Goal: Task Accomplishment & Management: Manage account settings

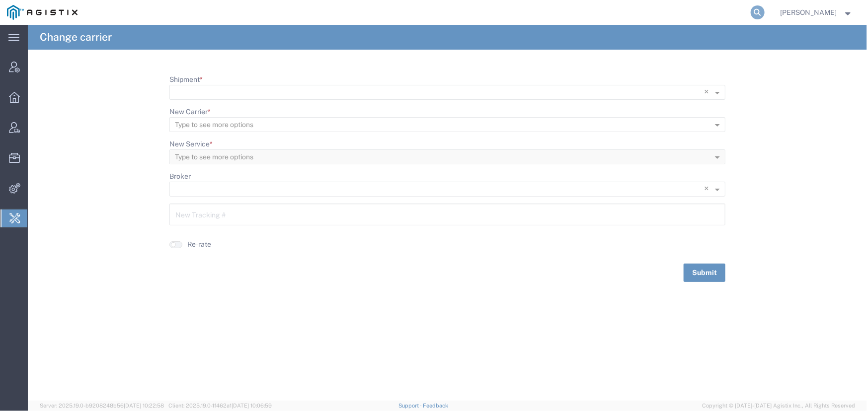
click at [761, 10] on icon at bounding box center [758, 12] width 14 height 14
type input "[EMAIL_ADDRESS][DOMAIN_NAME]"
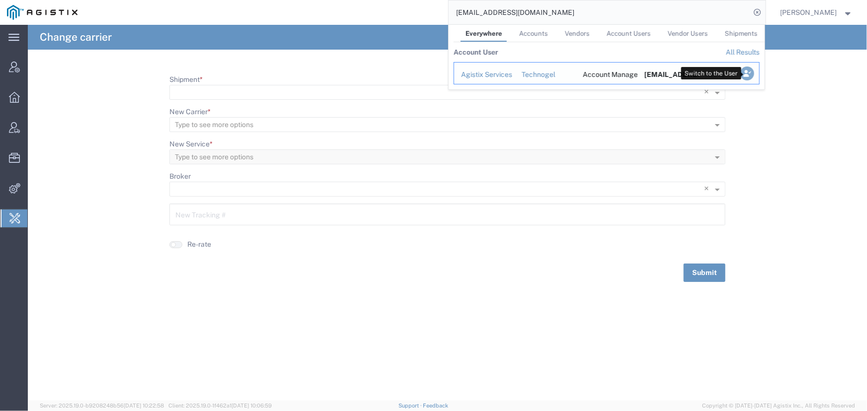
click at [743, 75] on icon "Search Results" at bounding box center [747, 74] width 14 height 14
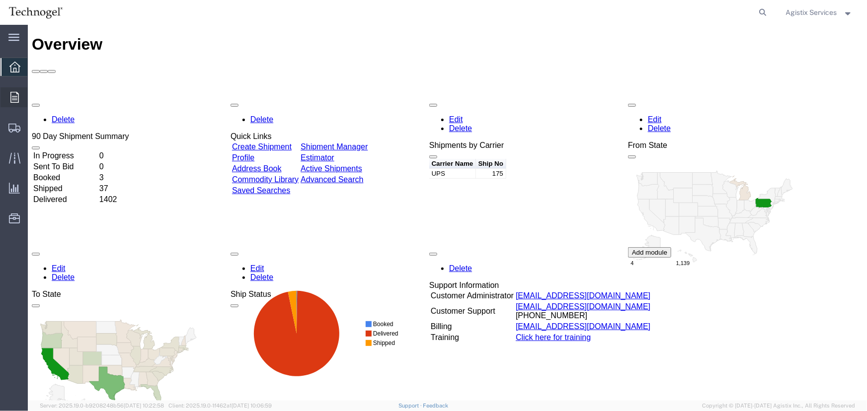
click at [10, 93] on icon at bounding box center [14, 97] width 8 height 11
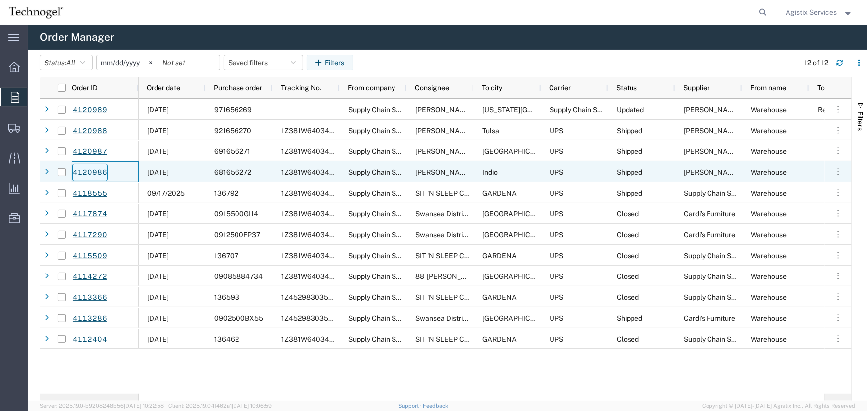
click at [85, 170] on link "4120986" at bounding box center [90, 172] width 36 height 17
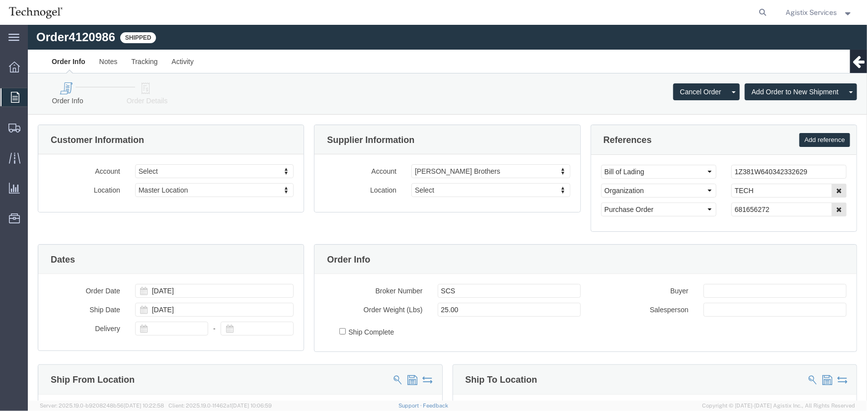
select select
click link "Activity"
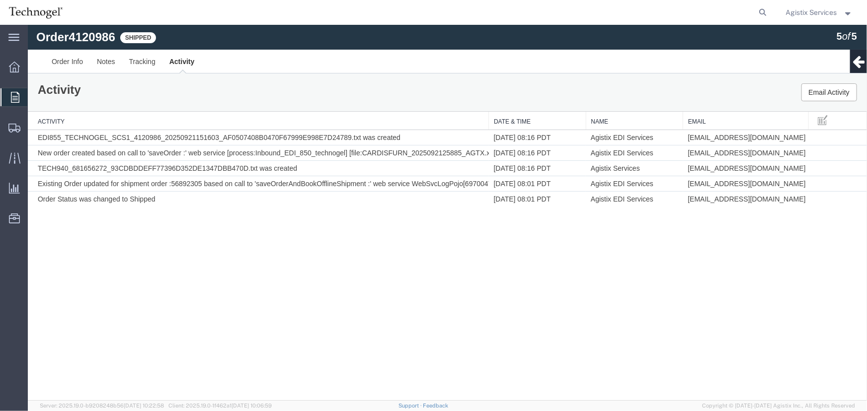
click at [11, 94] on icon at bounding box center [15, 97] width 8 height 11
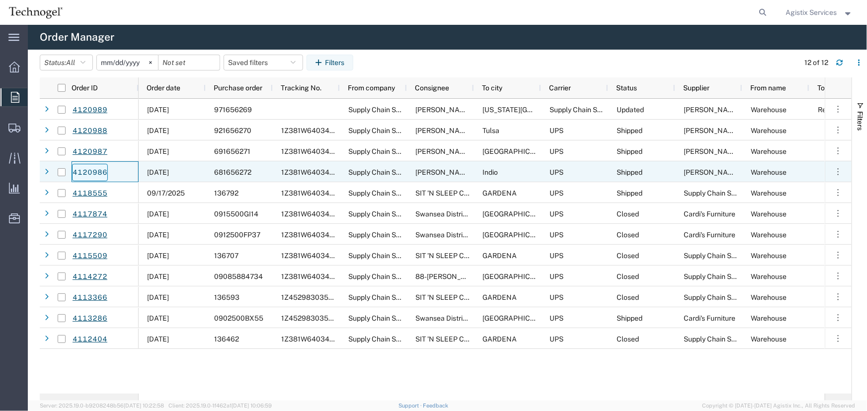
click at [98, 168] on link "4120986" at bounding box center [90, 172] width 36 height 17
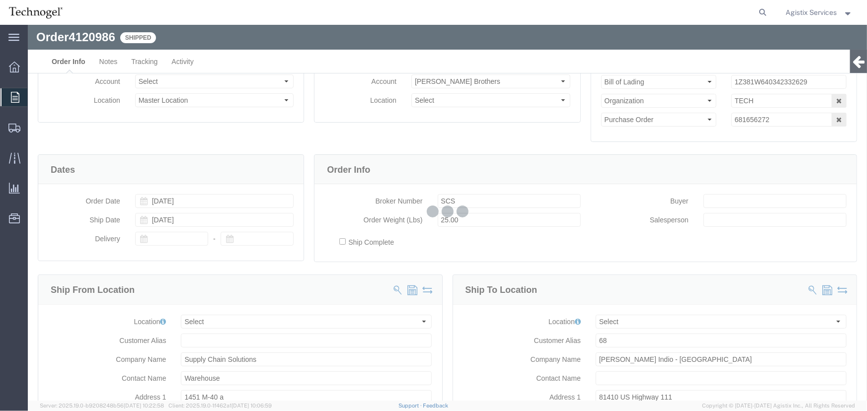
select select
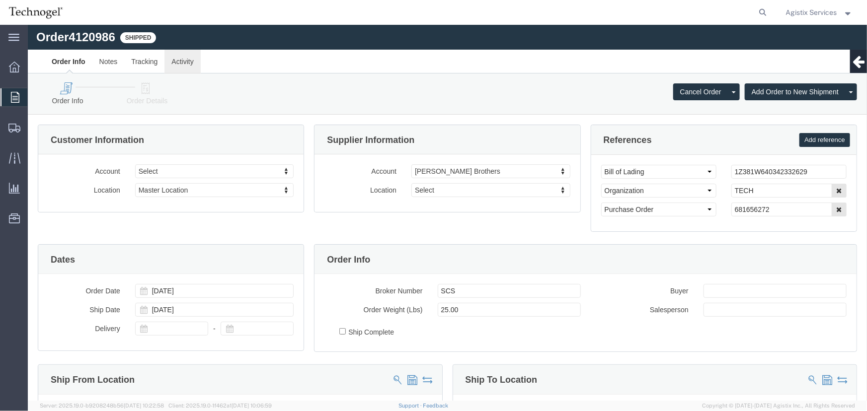
click link "Activity"
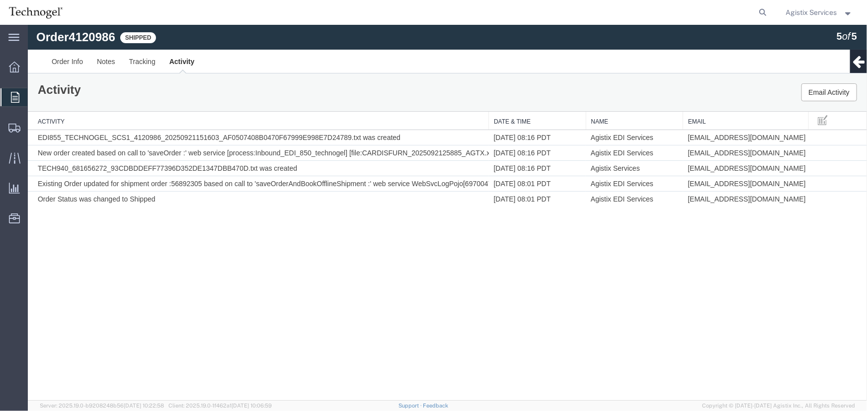
click at [813, 12] on span "Agistix Services" at bounding box center [811, 12] width 51 height 11
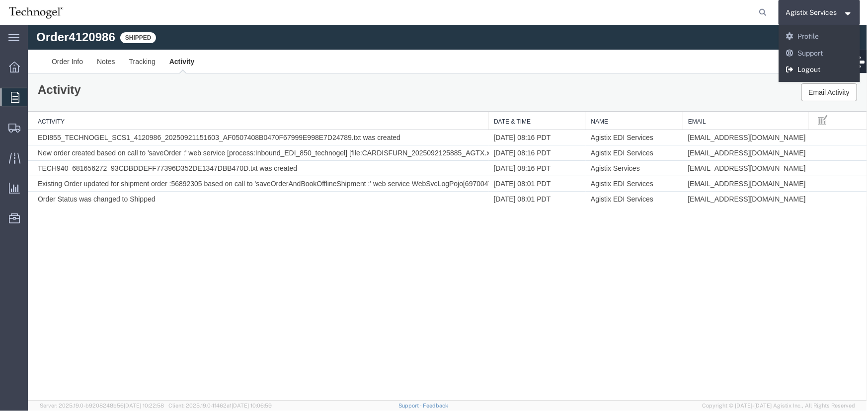
click at [800, 65] on link "Logout" at bounding box center [820, 70] width 82 height 17
